Goal: Task Accomplishment & Management: Manage account settings

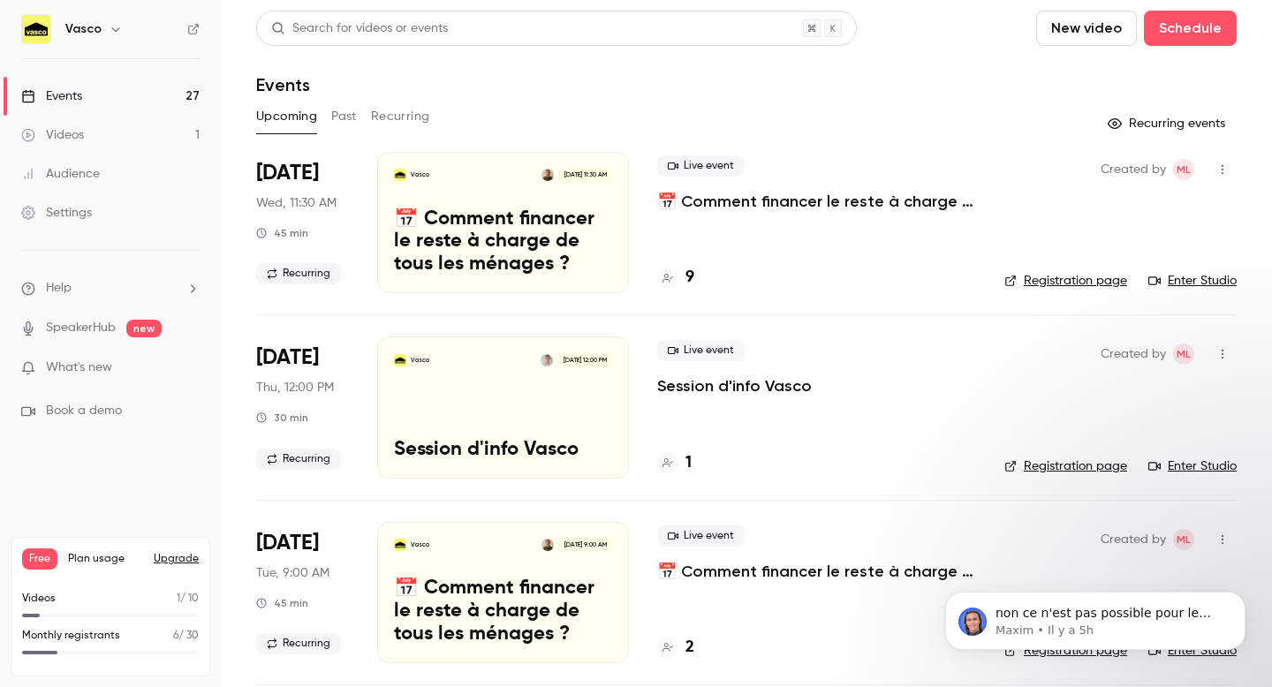
click at [384, 114] on button "Recurring" at bounding box center [400, 116] width 59 height 28
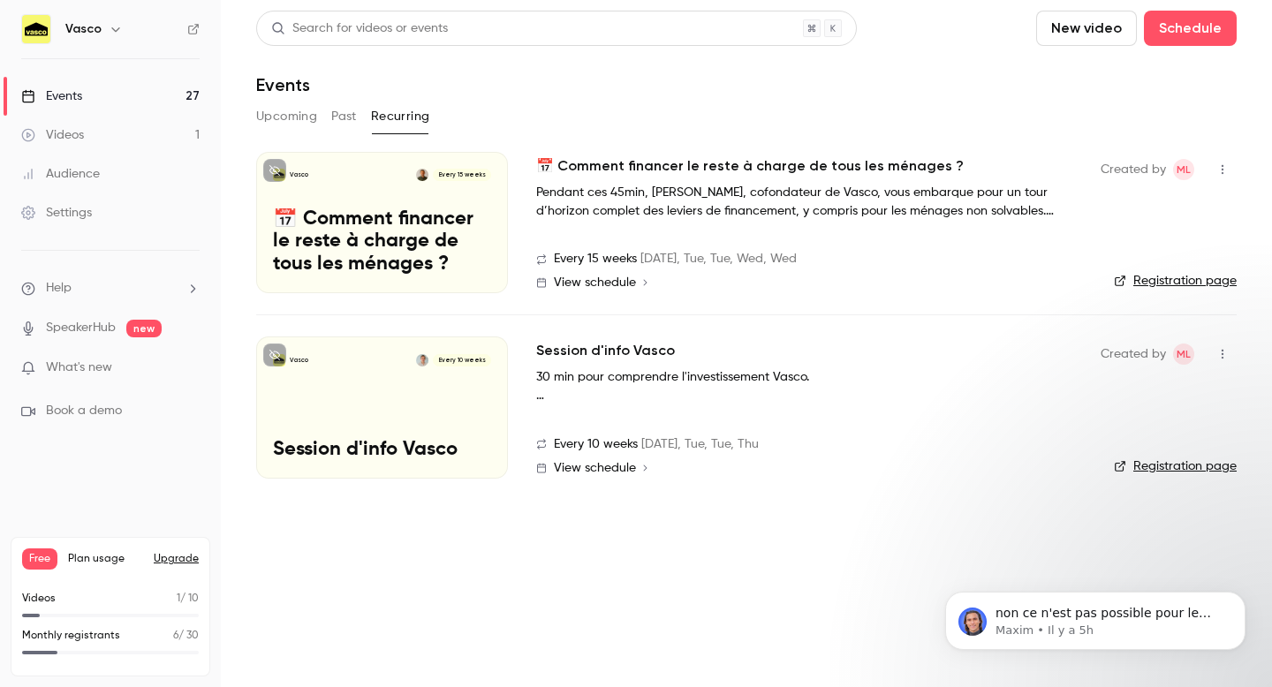
click at [667, 168] on h2 "📅 Comment financer le reste à charge de tous les ménages ?" at bounding box center [750, 166] width 428 height 21
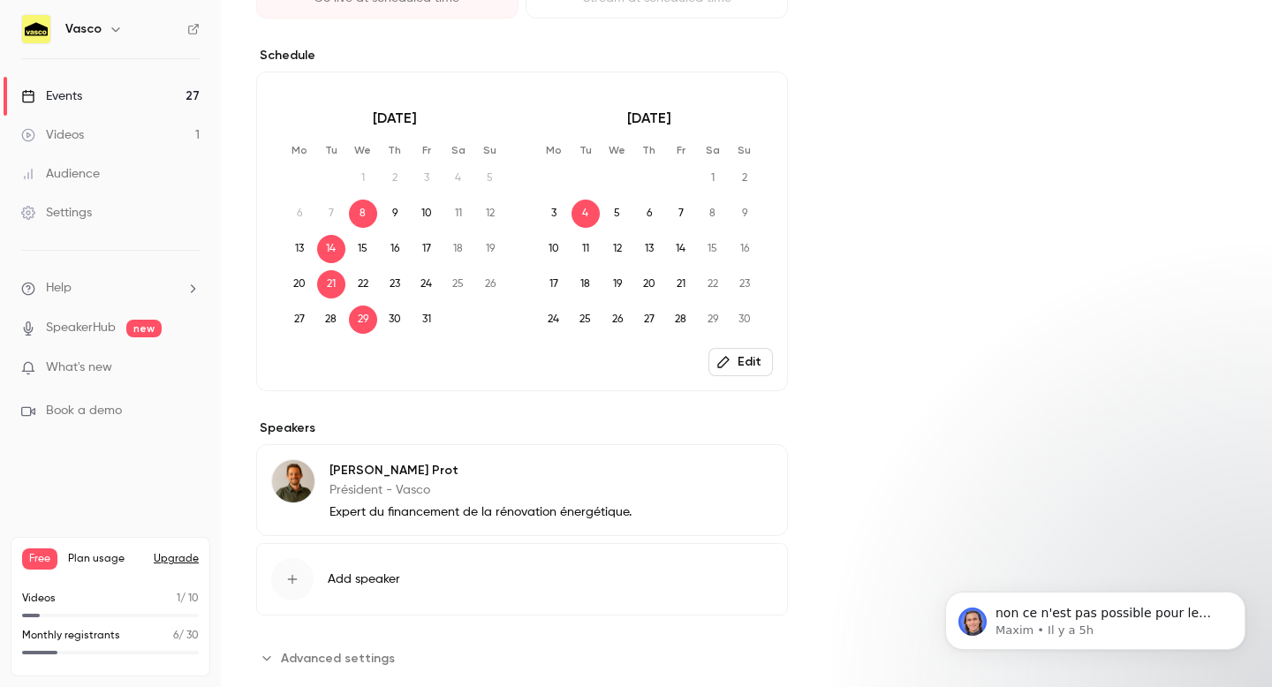
scroll to position [548, 0]
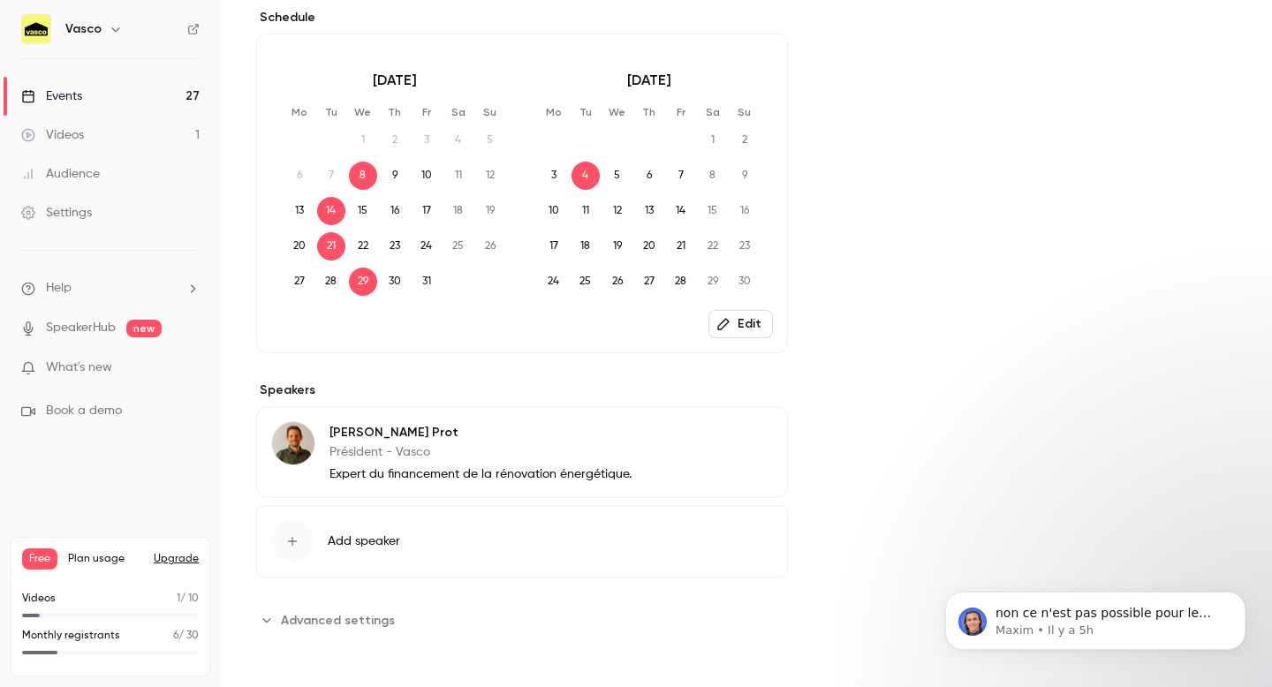
click at [89, 204] on div "Settings" at bounding box center [56, 213] width 71 height 18
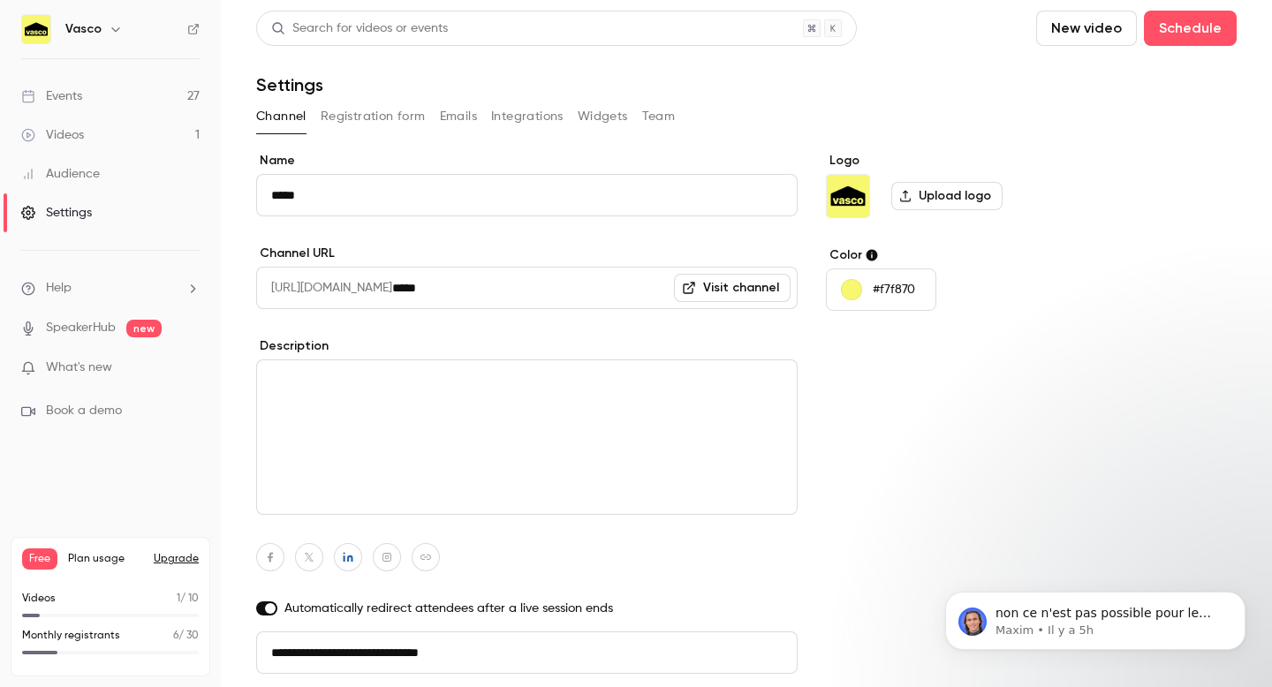
click at [640, 124] on div "Channel Registration form Emails Integrations Widgets Team" at bounding box center [746, 116] width 981 height 28
click at [640, 122] on div "Channel Registration form Emails Integrations Widgets Team" at bounding box center [746, 116] width 981 height 28
click at [649, 122] on button "Team" at bounding box center [659, 116] width 34 height 28
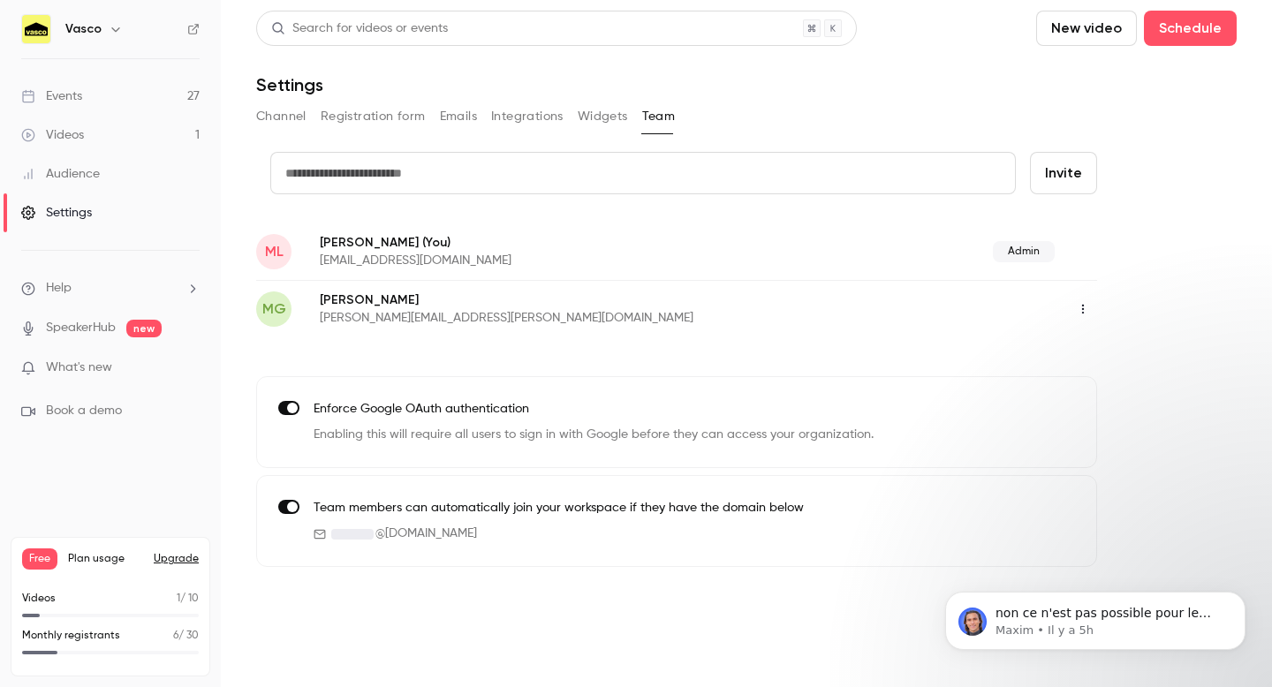
click at [461, 173] on input "text" at bounding box center [643, 173] width 746 height 42
type input "**********"
click at [1053, 182] on button "Invite" at bounding box center [1063, 173] width 67 height 42
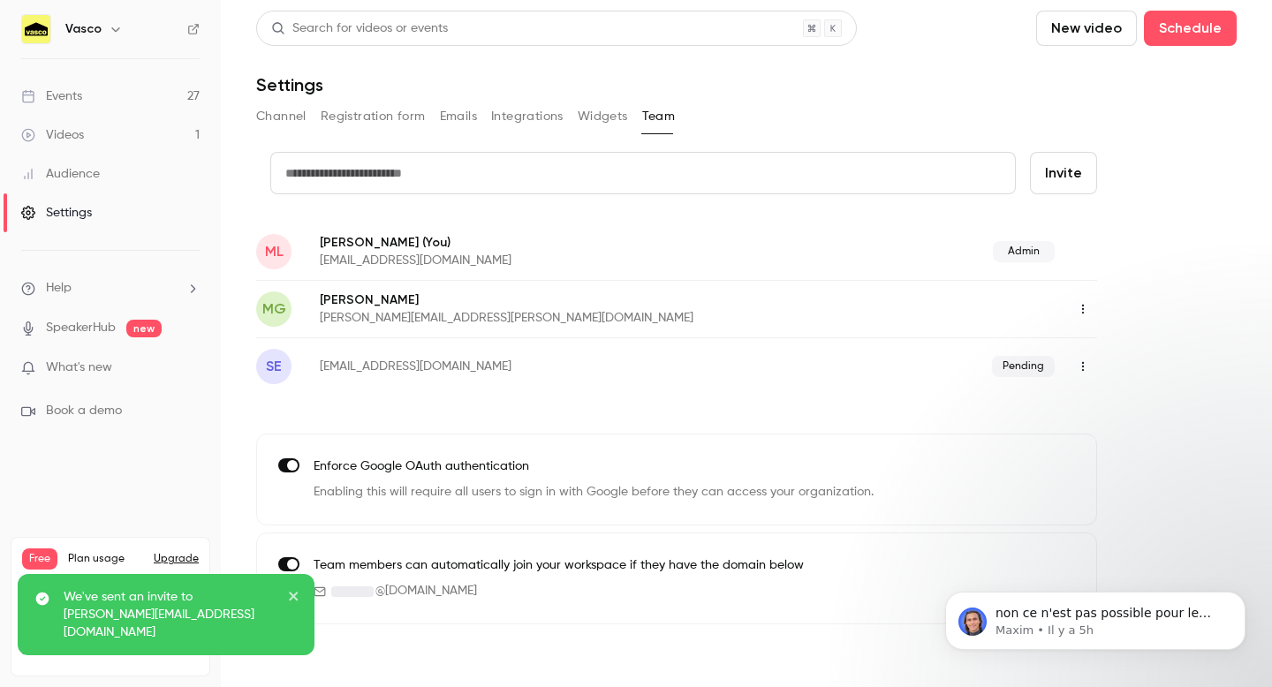
click at [297, 603] on icon "close" at bounding box center [294, 596] width 12 height 14
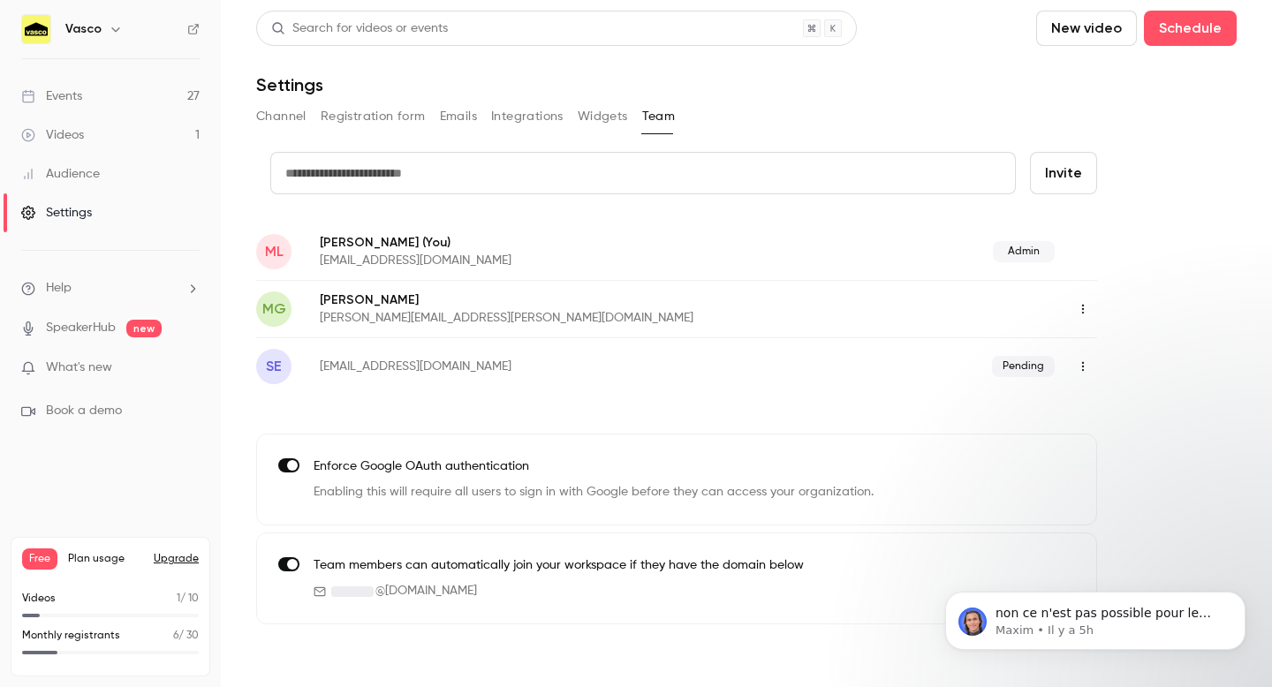
click at [97, 112] on link "Events 27" at bounding box center [110, 96] width 221 height 39
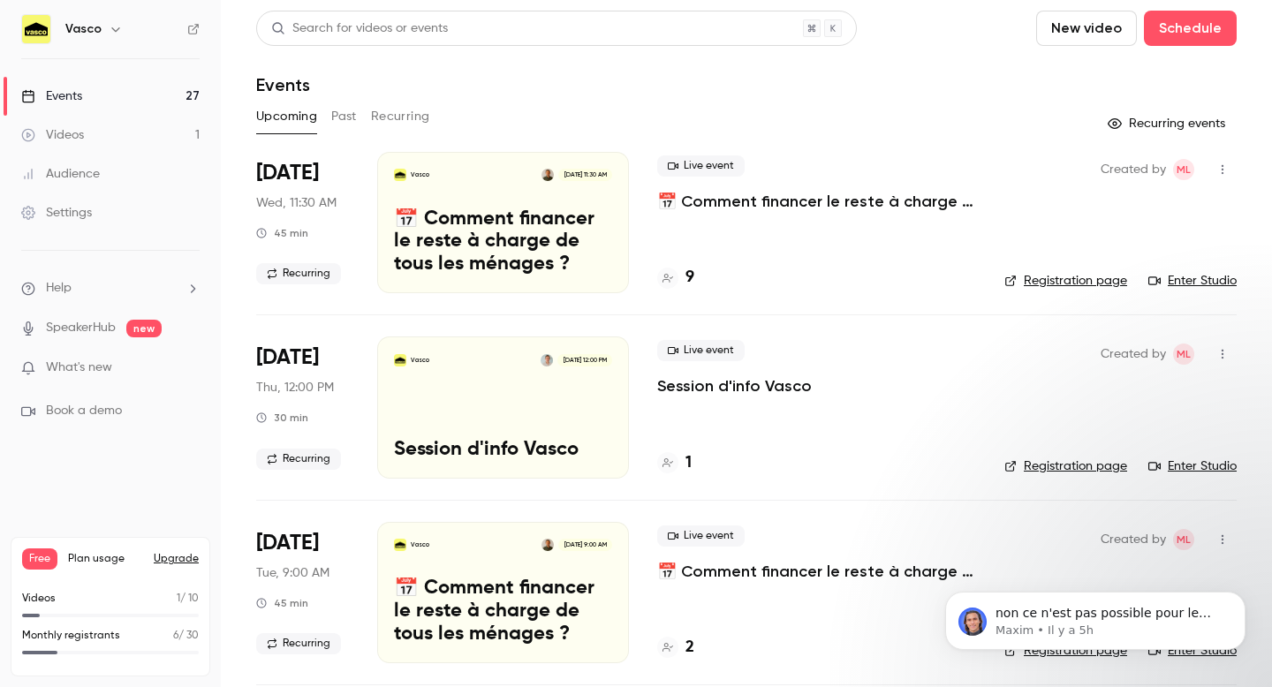
click at [102, 324] on link "SpeakerHub" at bounding box center [81, 328] width 70 height 19
click at [90, 139] on link "Videos 1" at bounding box center [110, 135] width 221 height 39
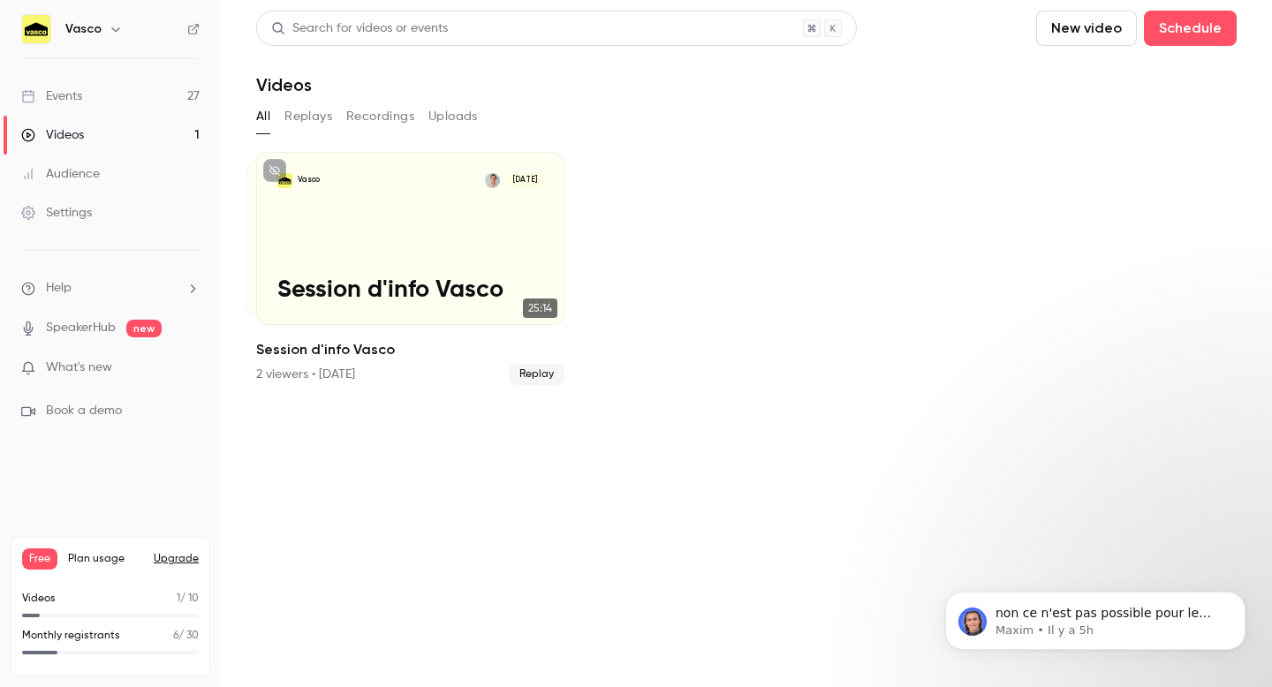
click at [73, 101] on div "Events" at bounding box center [51, 96] width 61 height 18
